Goal: Information Seeking & Learning: Learn about a topic

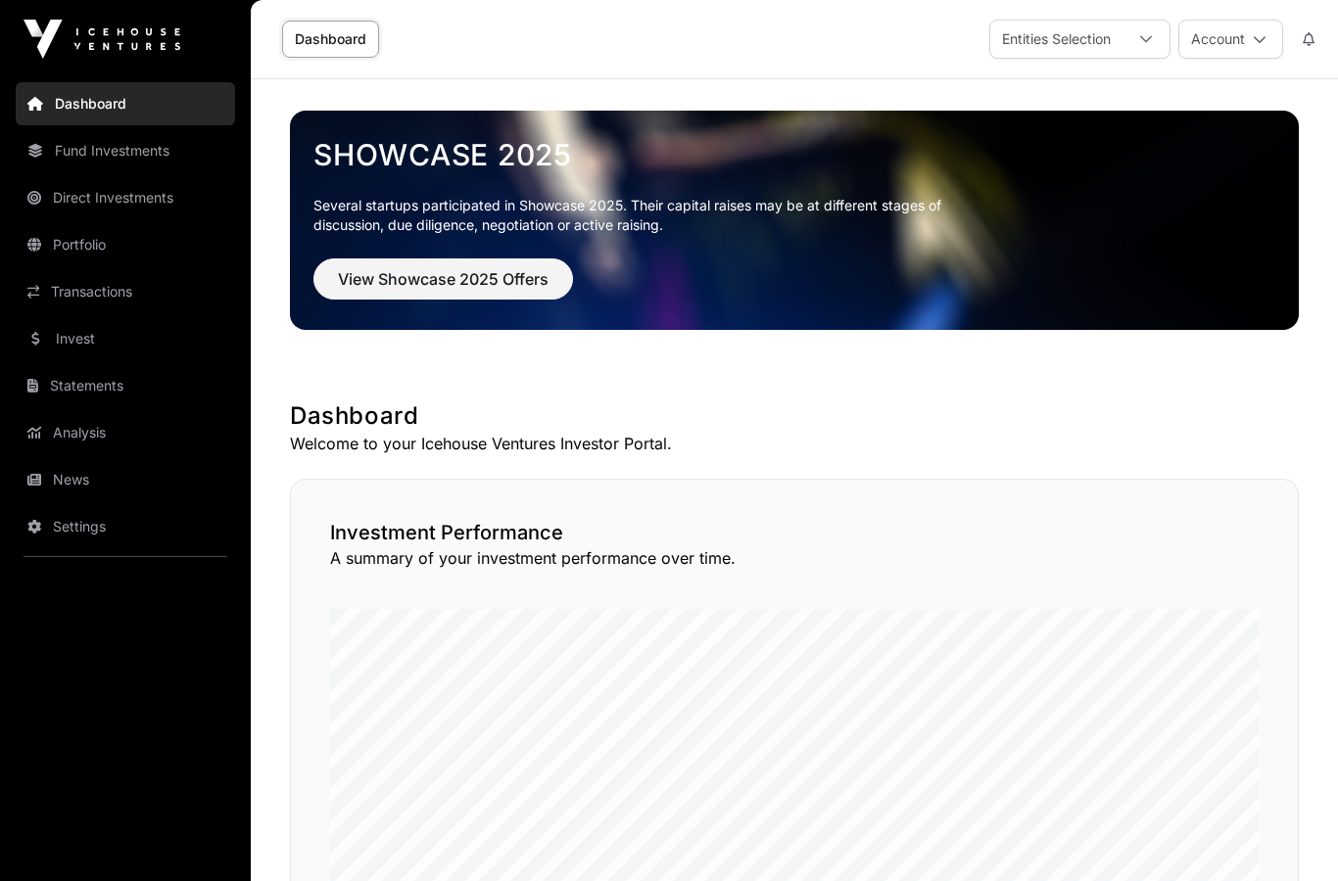
click at [59, 243] on link "Portfolio" at bounding box center [125, 244] width 219 height 43
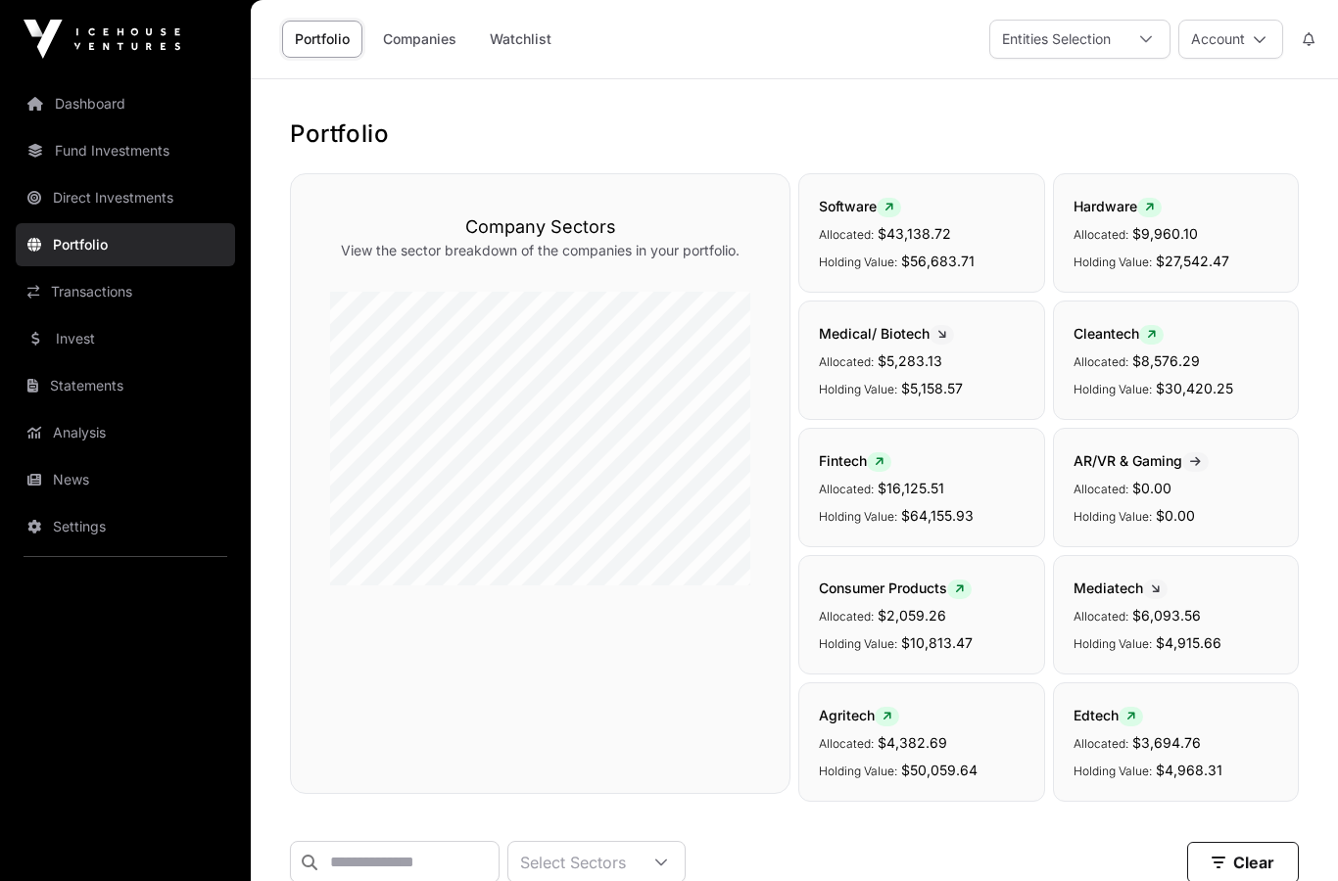
click at [422, 49] on link "Companies" at bounding box center [419, 39] width 99 height 37
click at [416, 41] on link "Companies" at bounding box center [419, 39] width 99 height 37
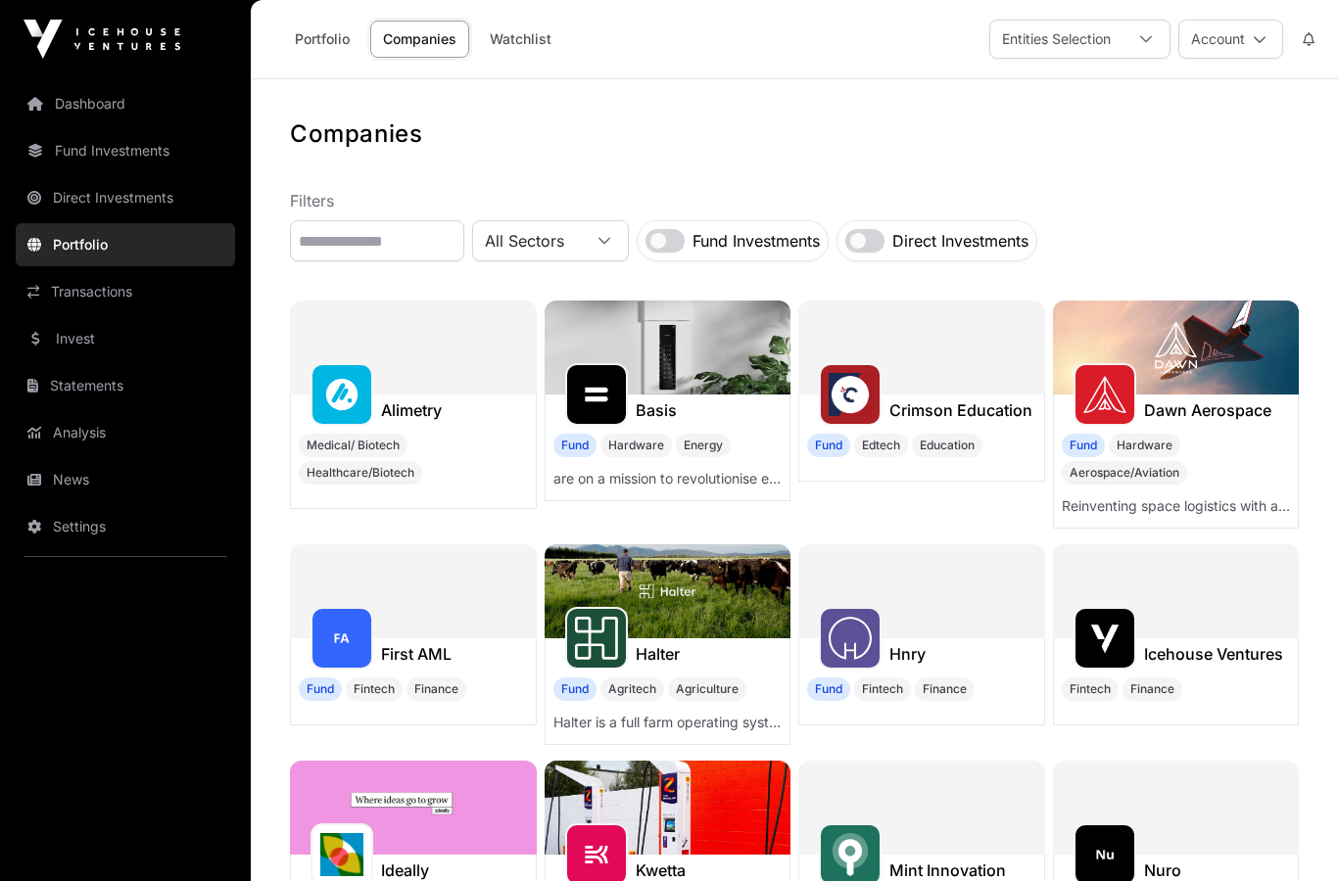
click at [1234, 450] on div "Fund Hardware Aerospace/Aviation" at bounding box center [1175, 459] width 229 height 51
click at [1189, 355] on img at bounding box center [1176, 348] width 247 height 94
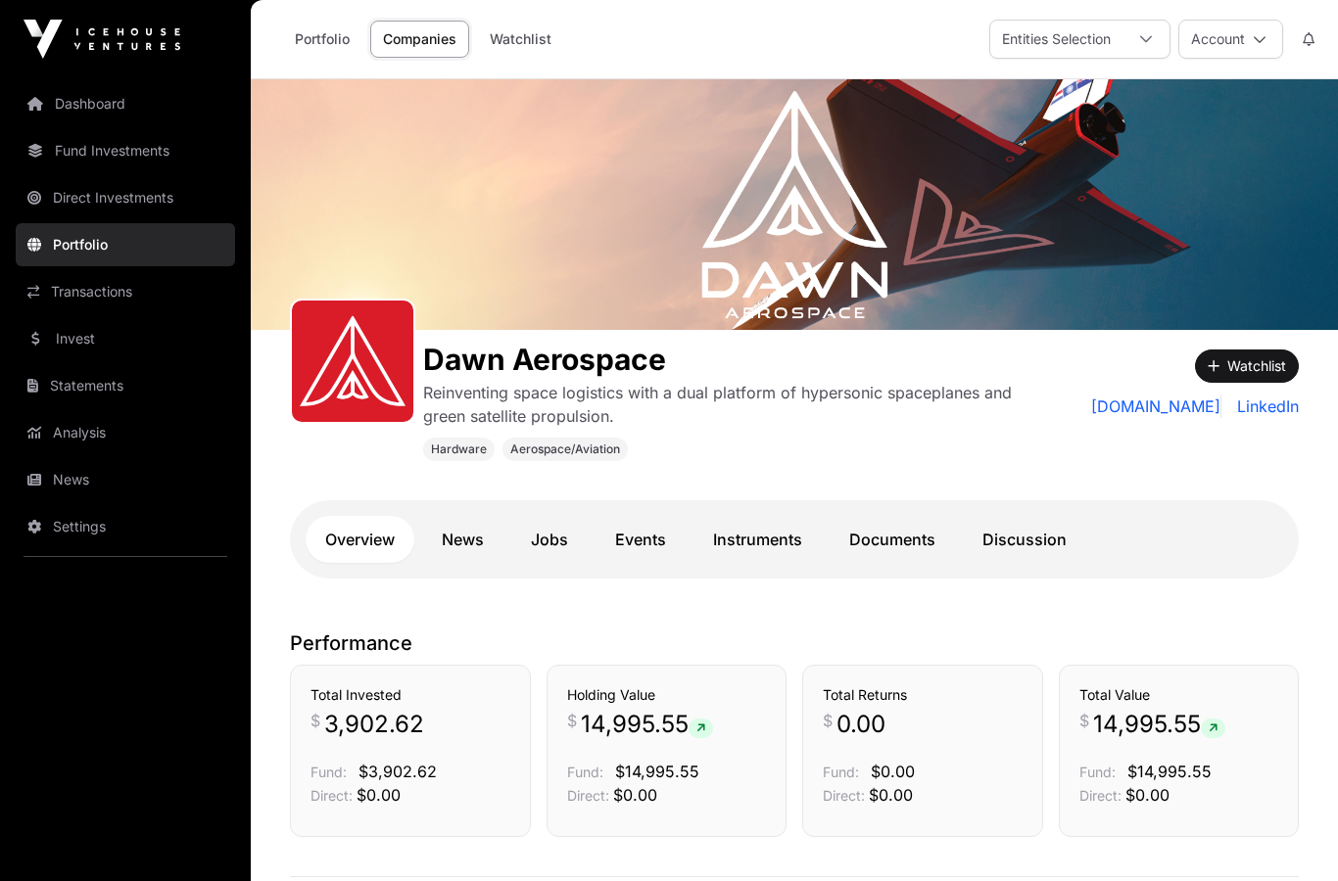
click at [55, 196] on link "Direct Investments" at bounding box center [125, 197] width 219 height 43
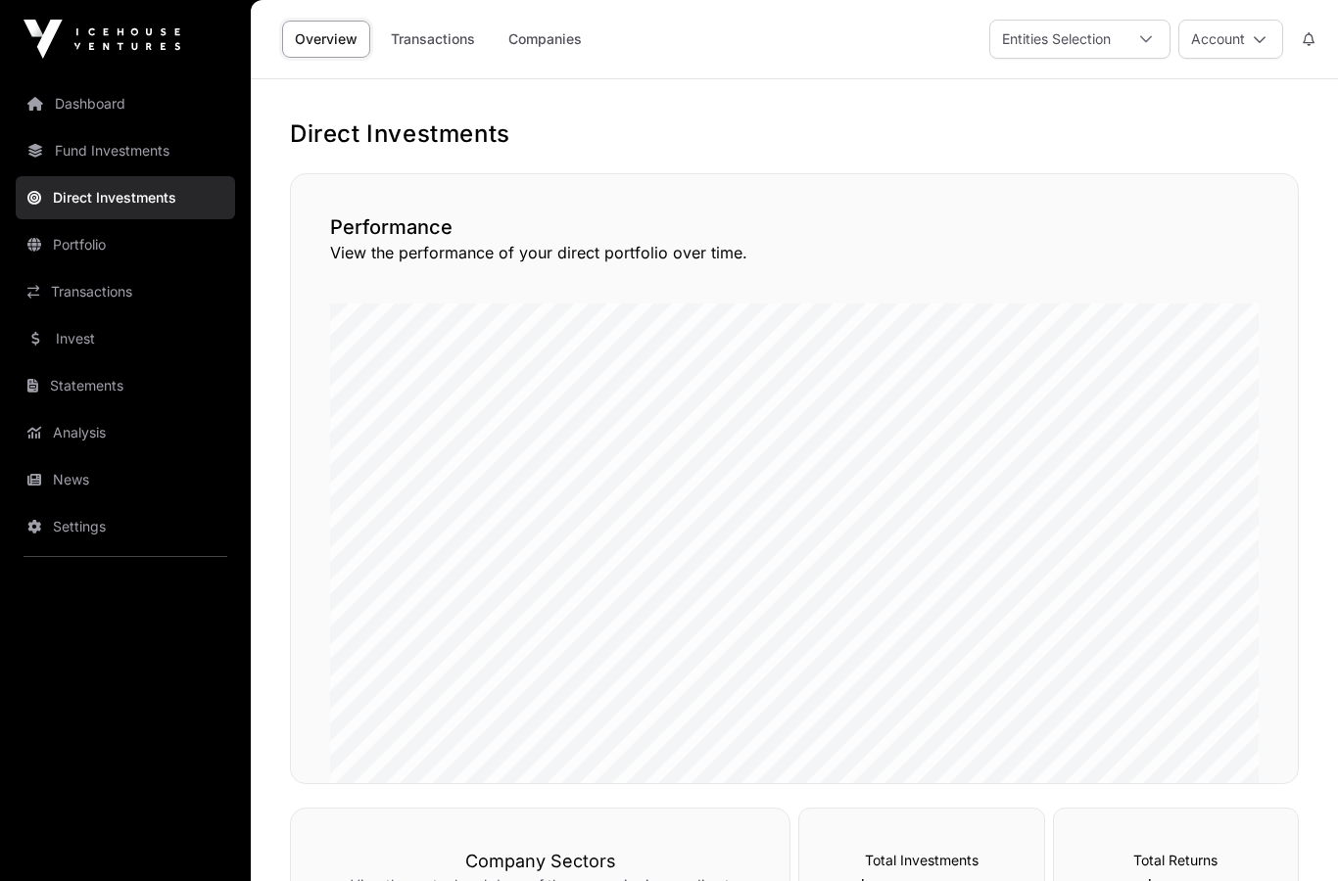
click at [71, 257] on link "Portfolio" at bounding box center [125, 244] width 219 height 43
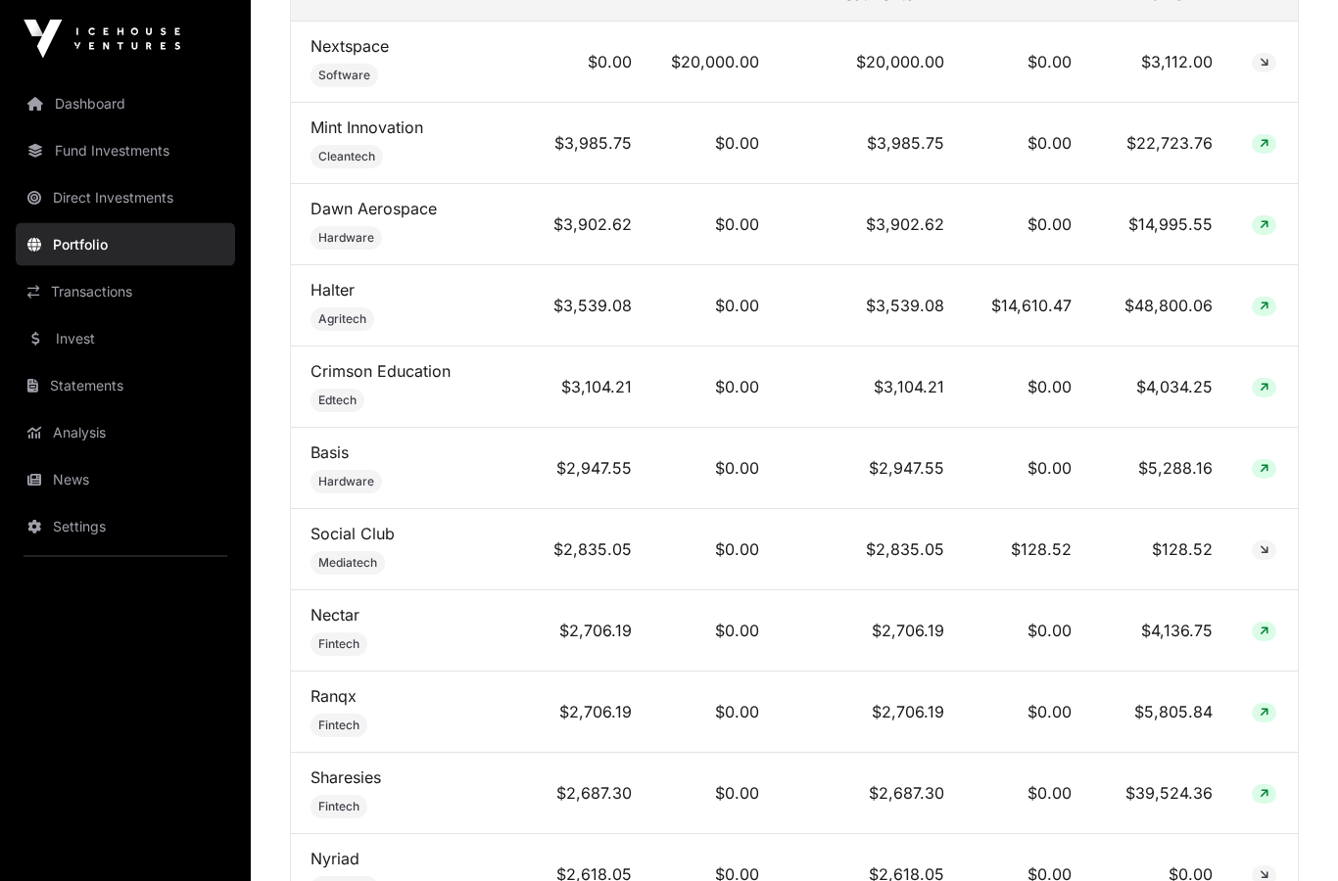
scroll to position [964, 0]
